Goal: Task Accomplishment & Management: Use online tool/utility

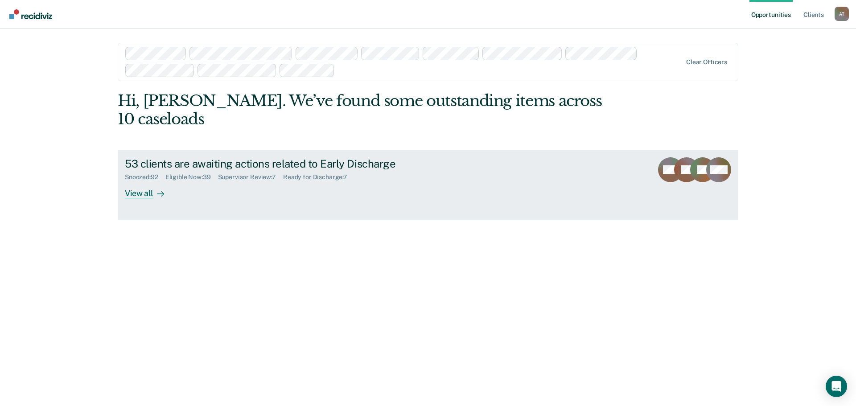
click at [144, 181] on div "View all" at bounding box center [150, 189] width 50 height 17
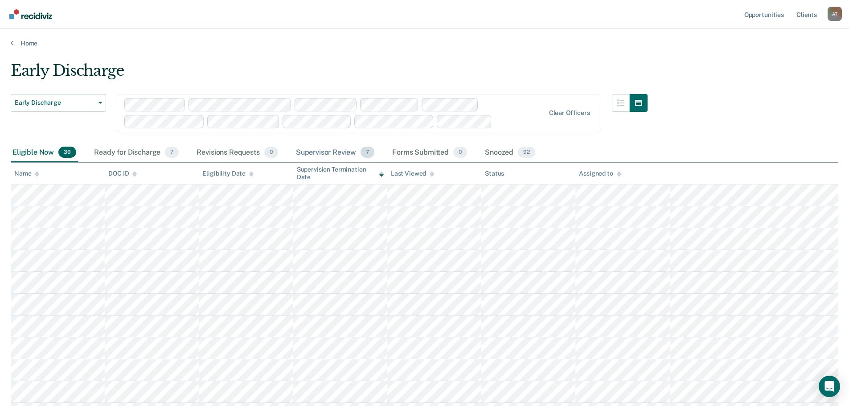
click at [318, 156] on div "Supervisor Review 7" at bounding box center [335, 153] width 82 height 20
